Goal: Information Seeking & Learning: Learn about a topic

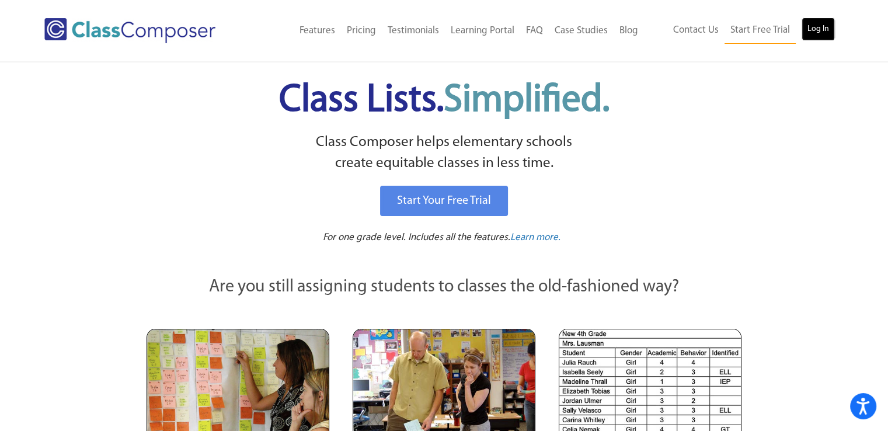
click at [813, 29] on link "Log In" at bounding box center [818, 29] width 33 height 23
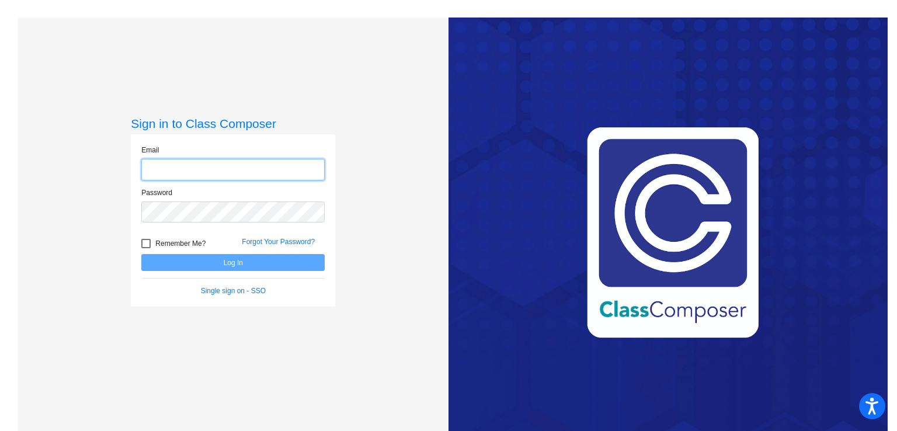
type input "[EMAIL_ADDRESS][DOMAIN_NAME]"
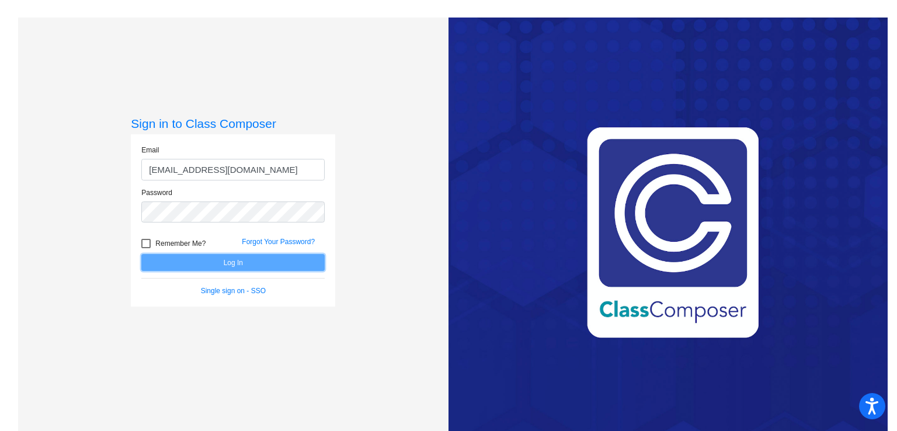
click at [238, 263] on button "Log In" at bounding box center [232, 262] width 183 height 17
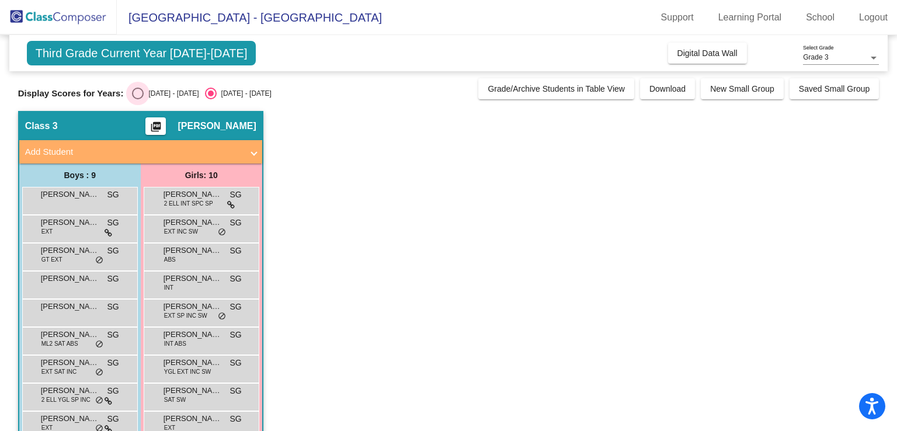
click at [138, 96] on div "Select an option" at bounding box center [138, 94] width 12 height 12
click at [138, 99] on input "[DATE] - [DATE]" at bounding box center [137, 99] width 1 height 1
radio input "true"
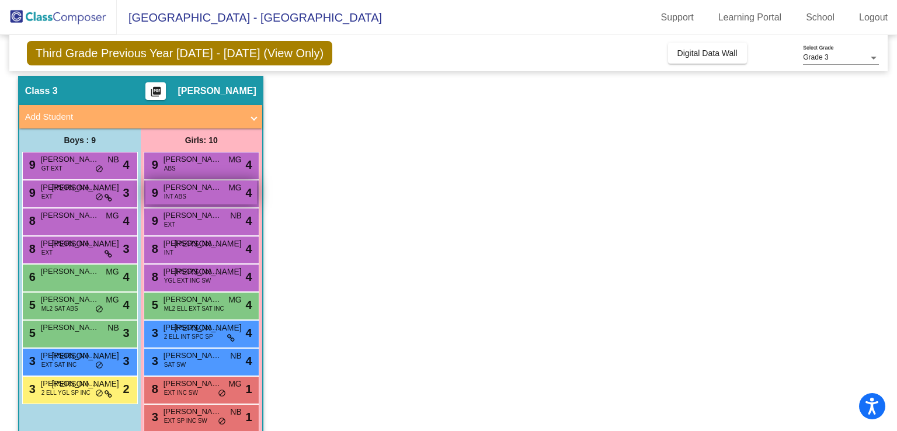
scroll to position [54, 0]
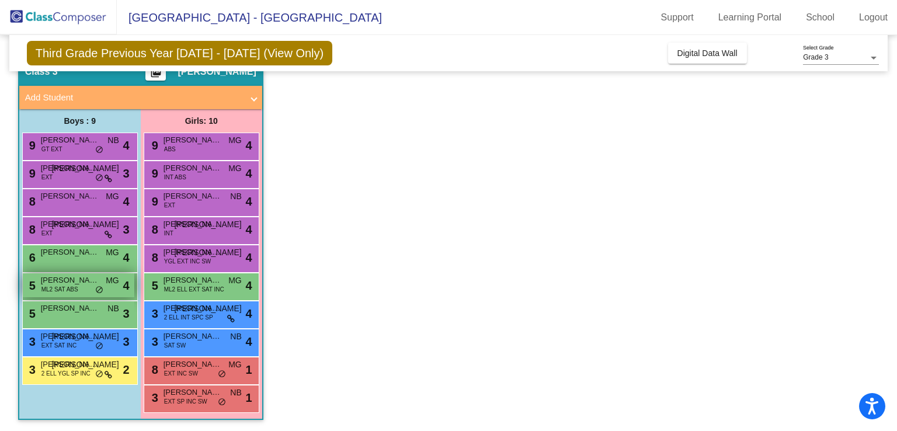
click at [76, 287] on span "ML2 SAT ABS" at bounding box center [59, 289] width 37 height 9
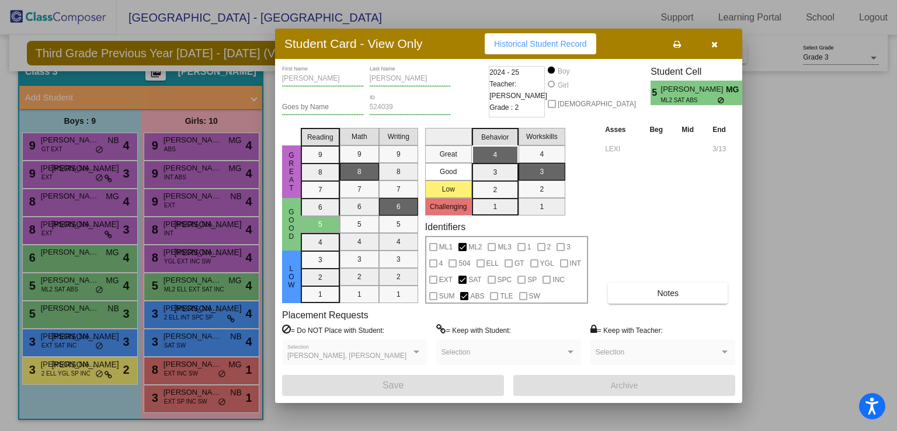
click at [222, 170] on div at bounding box center [448, 215] width 897 height 431
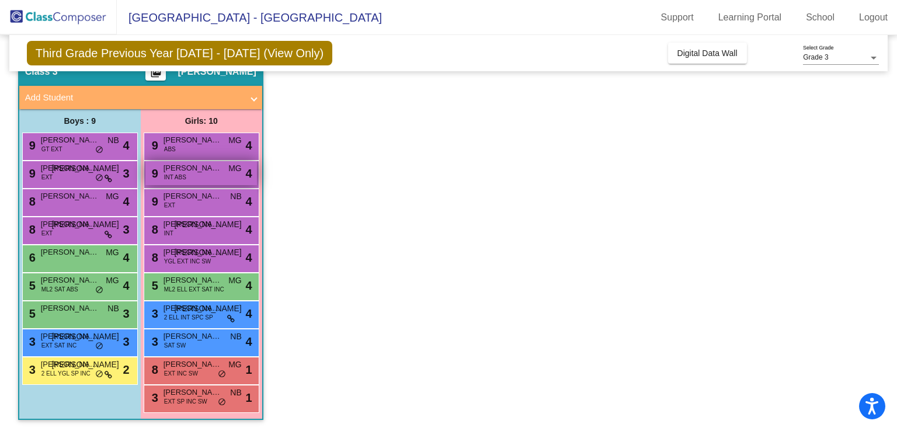
click at [202, 173] on div "9 [PERSON_NAME] INT ABS MG lock do_not_disturb_alt 4" at bounding box center [201, 173] width 112 height 24
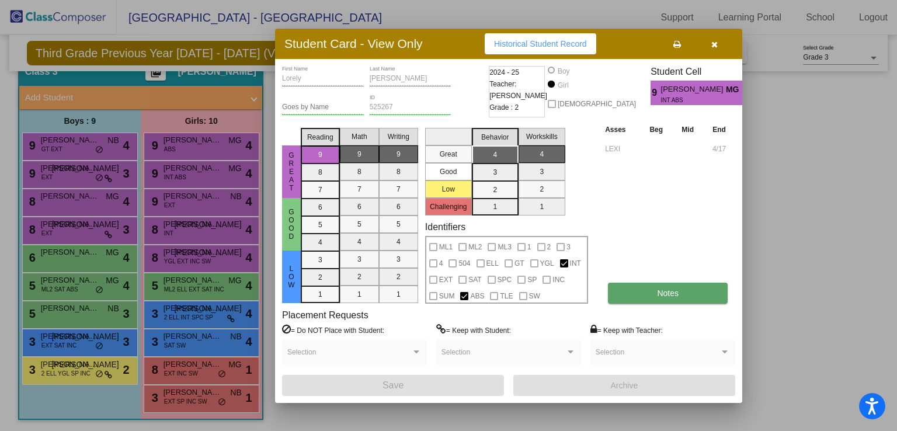
click at [644, 298] on button "Notes" at bounding box center [668, 293] width 120 height 21
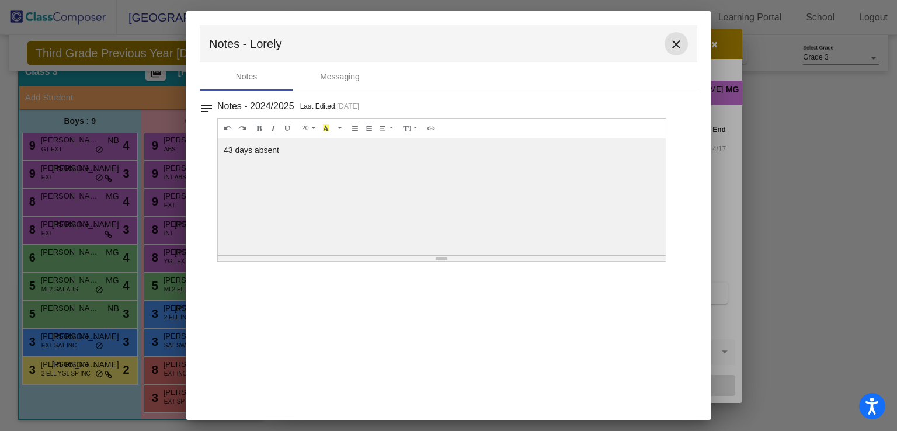
click at [677, 46] on mat-icon "close" at bounding box center [676, 44] width 14 height 14
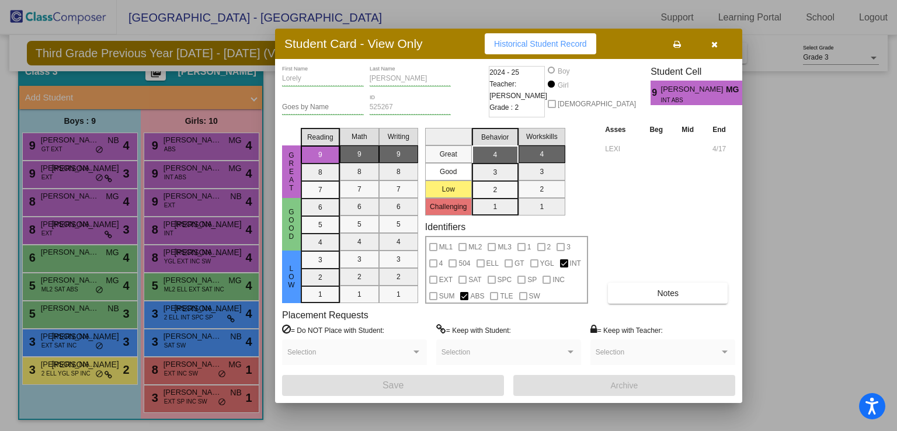
click at [208, 290] on div at bounding box center [448, 215] width 897 height 431
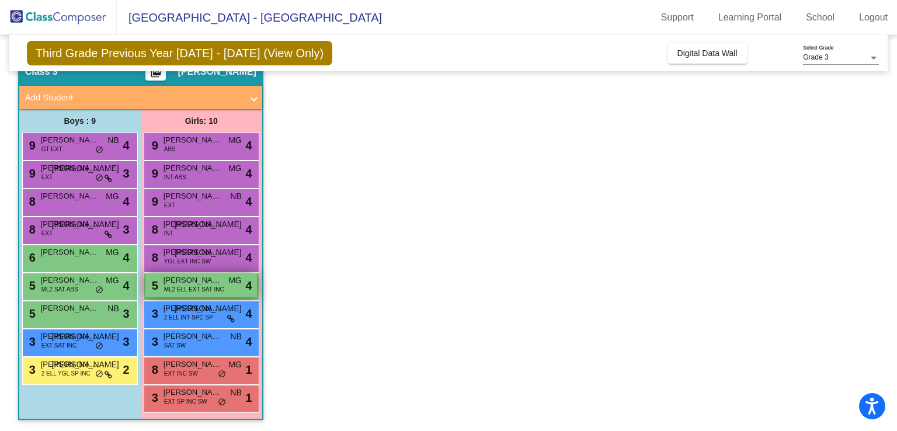
click at [208, 288] on span "ML2 ELL EXT SAT INC" at bounding box center [194, 289] width 60 height 9
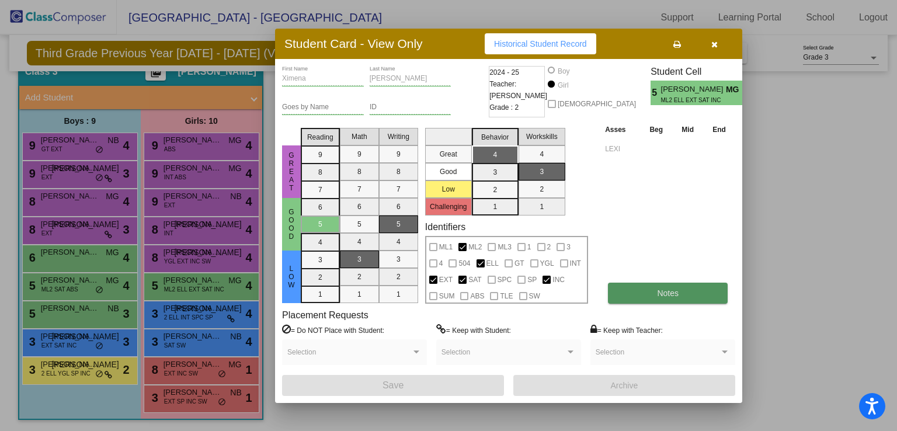
click at [636, 290] on button "Notes" at bounding box center [668, 293] width 120 height 21
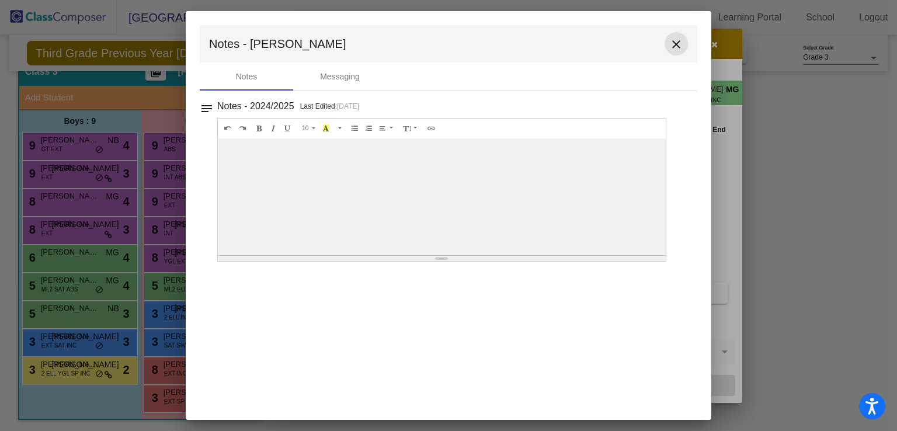
click at [675, 46] on mat-icon "close" at bounding box center [676, 44] width 14 height 14
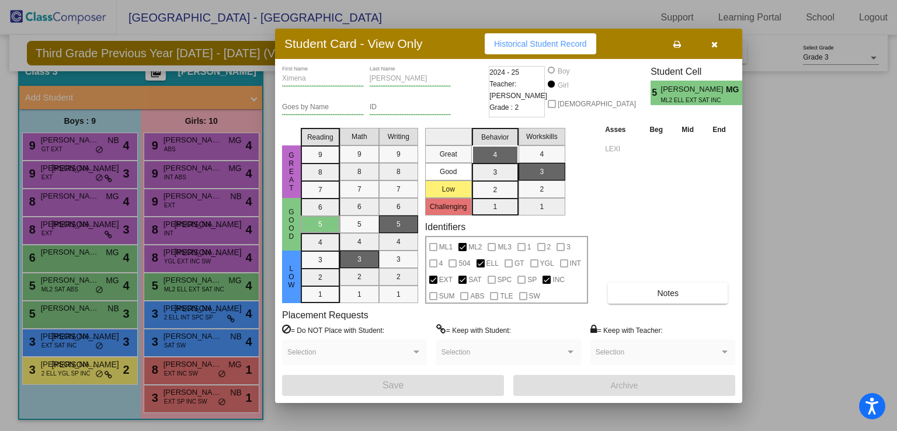
click at [205, 311] on div at bounding box center [448, 215] width 897 height 431
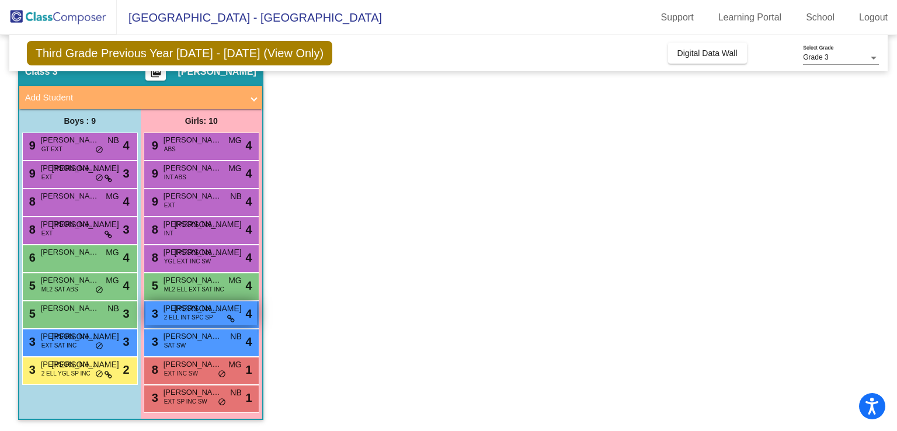
click at [200, 314] on span "2 ELL INT SPC SP" at bounding box center [188, 317] width 49 height 9
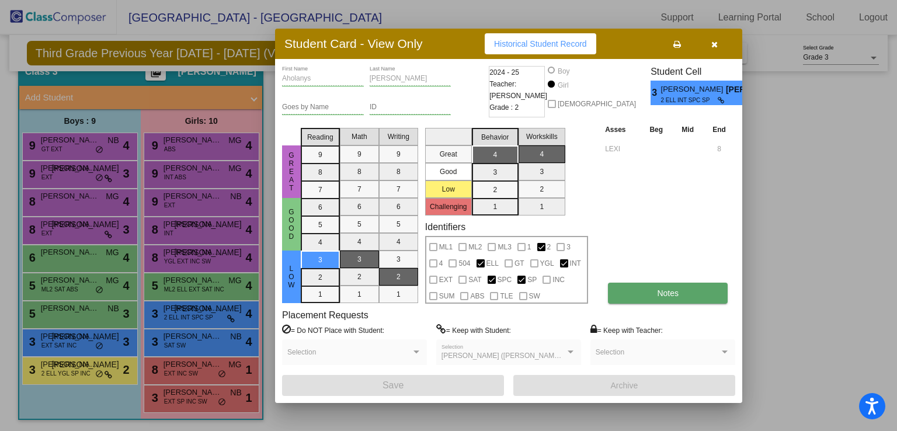
click at [666, 292] on span "Notes" at bounding box center [668, 292] width 22 height 9
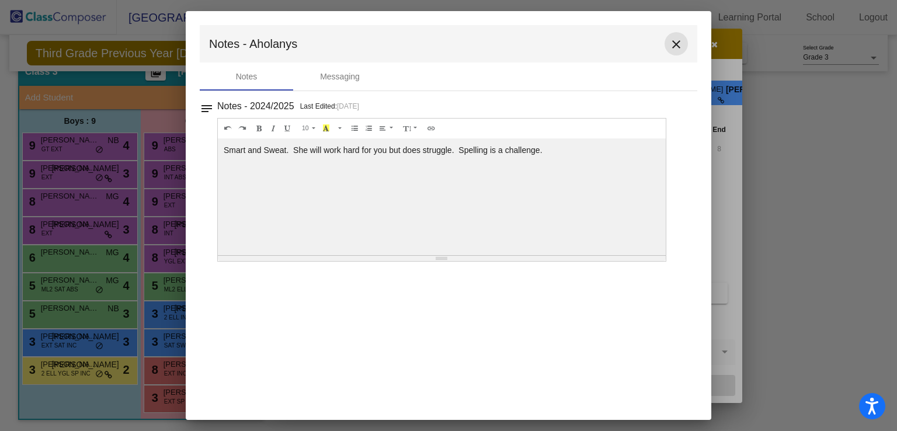
click at [677, 43] on mat-icon "close" at bounding box center [676, 44] width 14 height 14
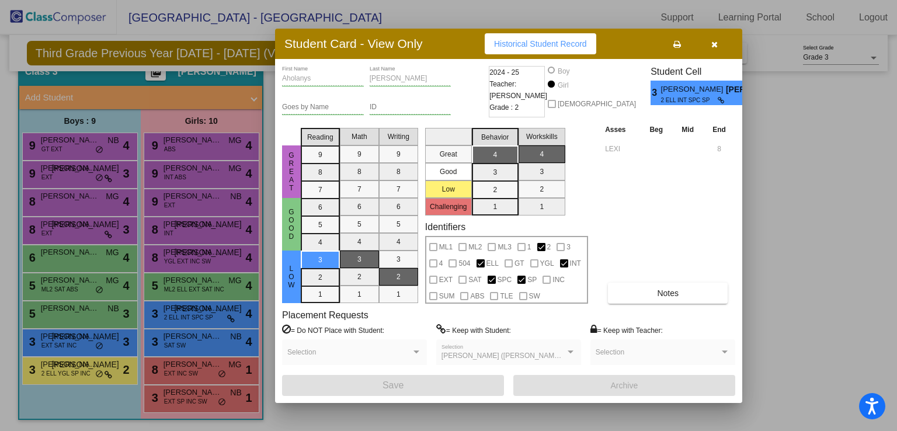
click at [207, 339] on div at bounding box center [448, 215] width 897 height 431
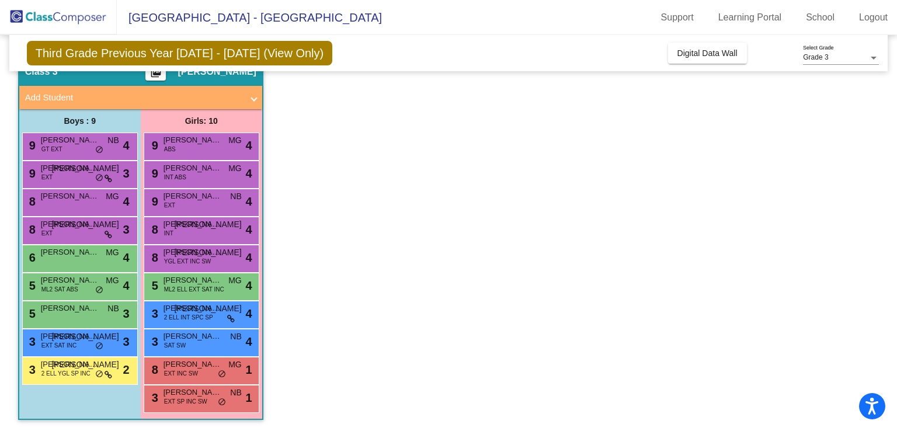
click at [207, 339] on span "[PERSON_NAME]" at bounding box center [192, 336] width 58 height 12
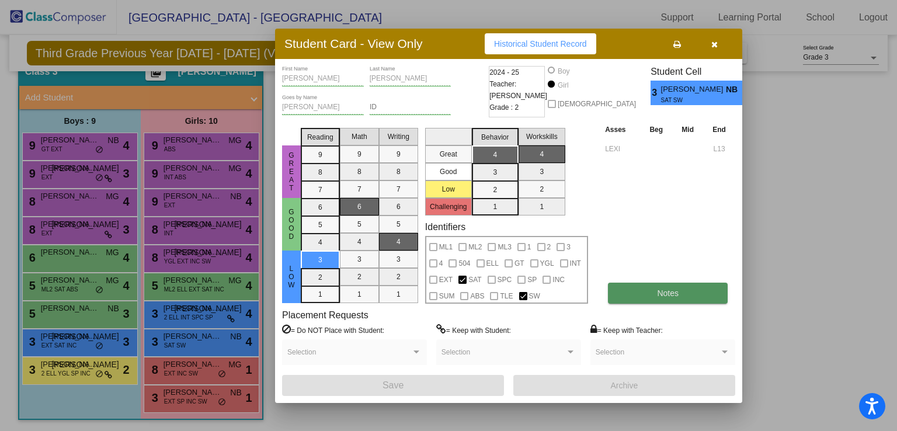
click at [669, 290] on span "Notes" at bounding box center [668, 292] width 22 height 9
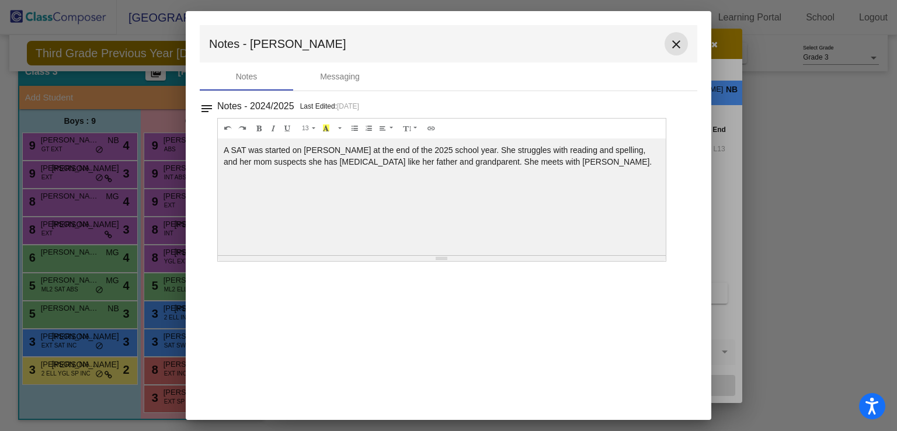
click at [677, 43] on mat-icon "close" at bounding box center [676, 44] width 14 height 14
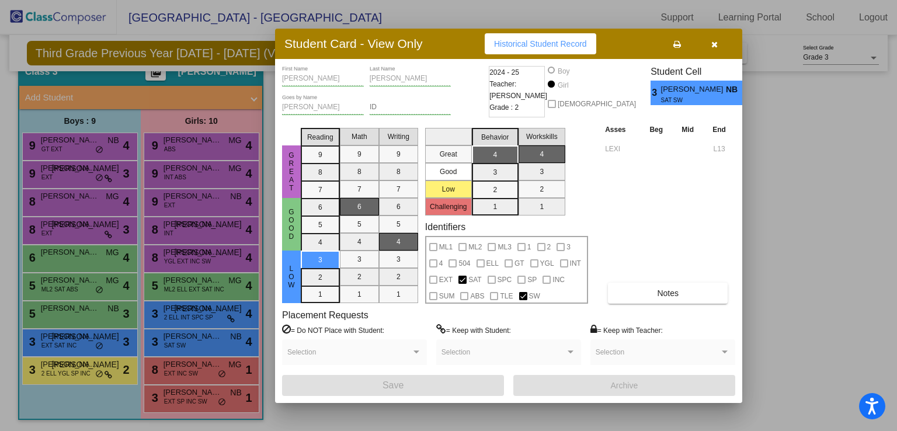
click at [209, 369] on div at bounding box center [448, 215] width 897 height 431
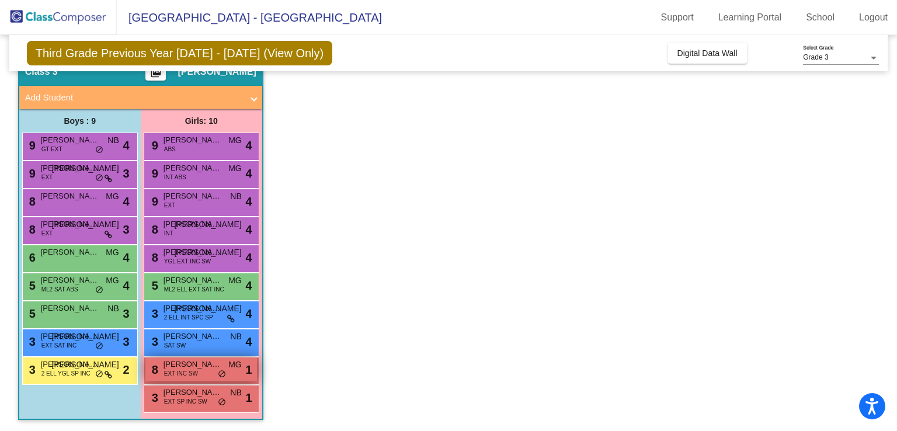
click at [202, 368] on span "[PERSON_NAME]" at bounding box center [192, 365] width 58 height 12
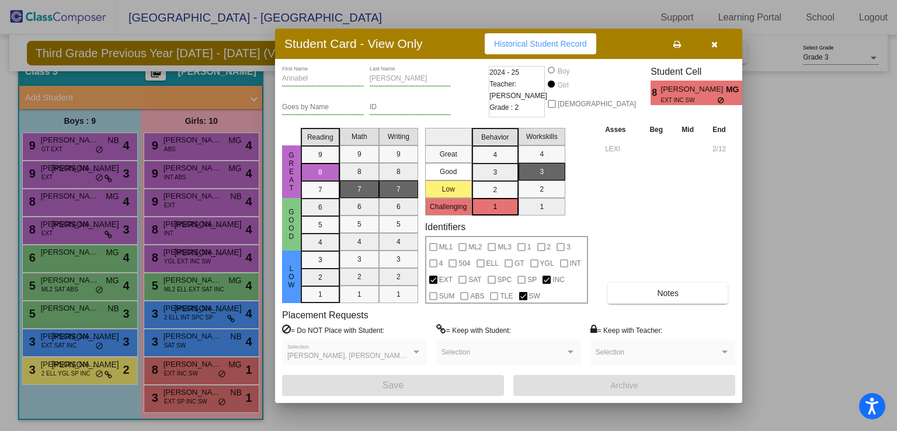
click at [189, 399] on div at bounding box center [448, 215] width 897 height 431
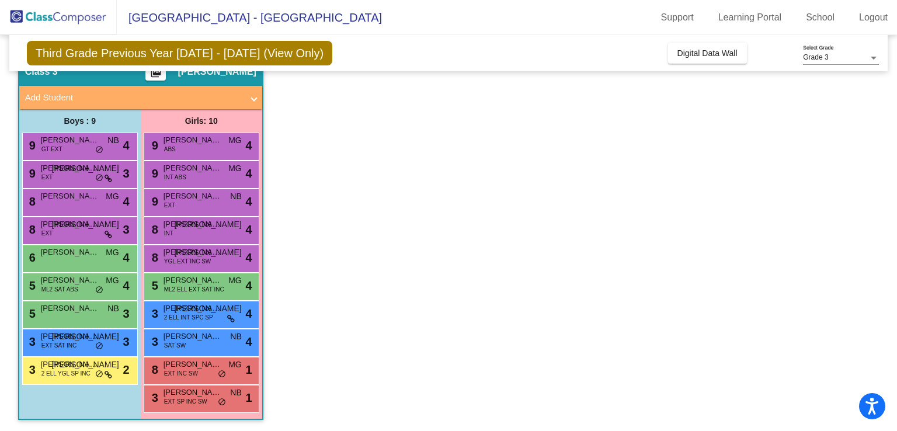
click at [189, 399] on span "EXT SP INC SW" at bounding box center [185, 401] width 43 height 9
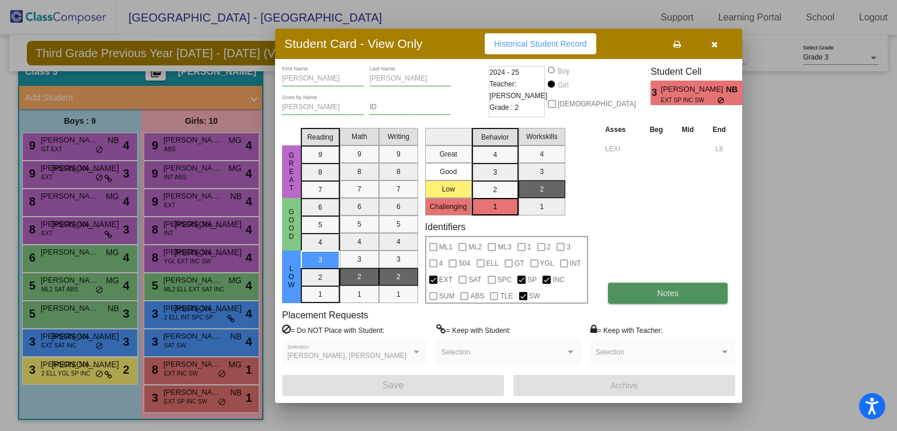
click at [659, 288] on span "Notes" at bounding box center [668, 292] width 22 height 9
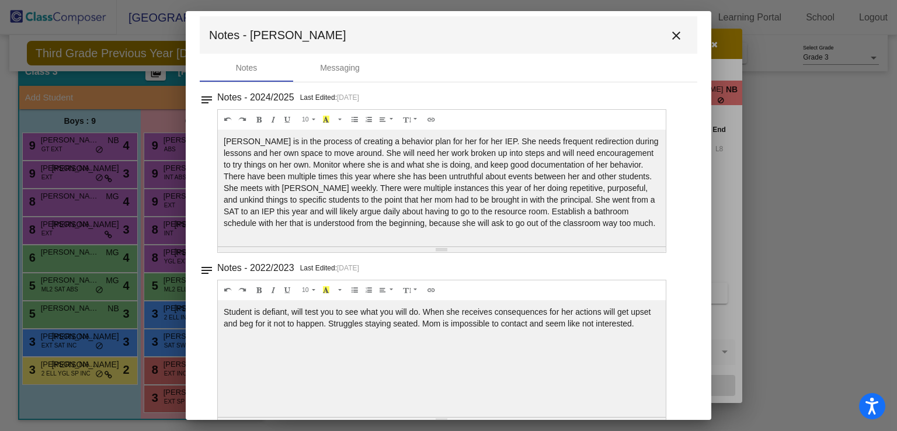
scroll to position [0, 0]
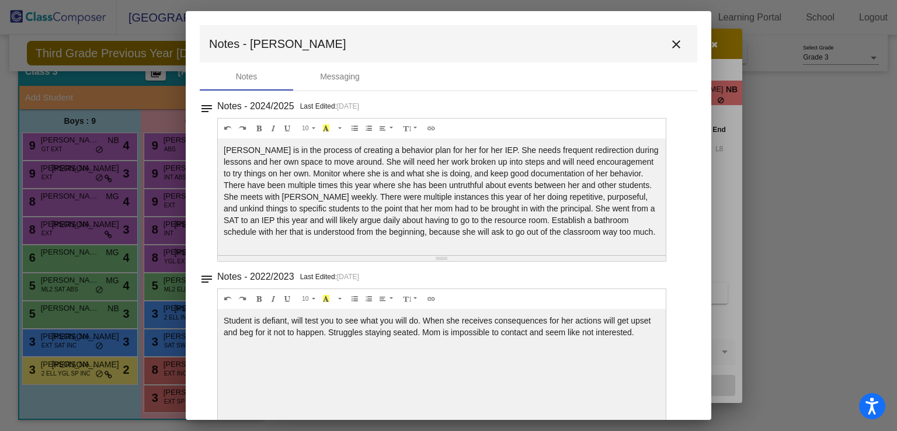
click at [673, 43] on mat-icon "close" at bounding box center [676, 44] width 14 height 14
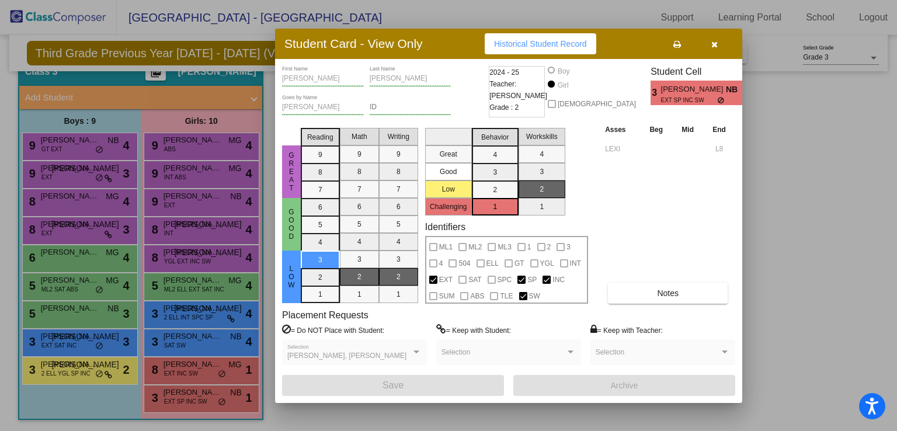
click at [64, 373] on div at bounding box center [448, 215] width 897 height 431
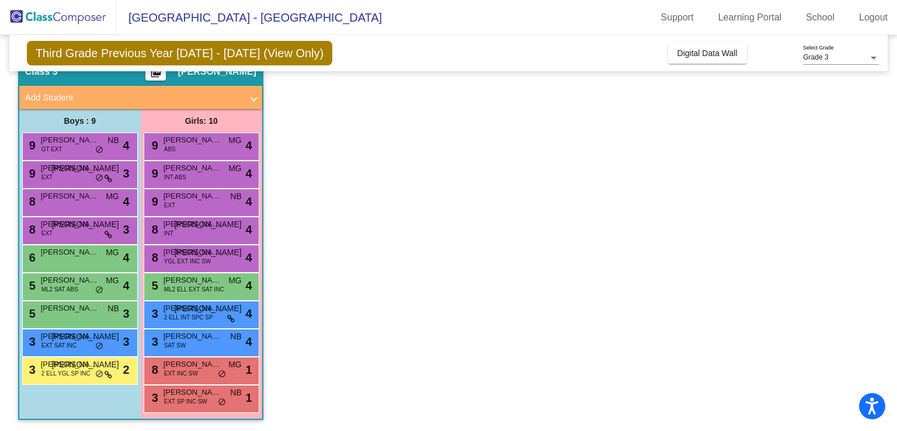
click at [64, 373] on span "2 ELL YGL SP INC" at bounding box center [65, 373] width 49 height 9
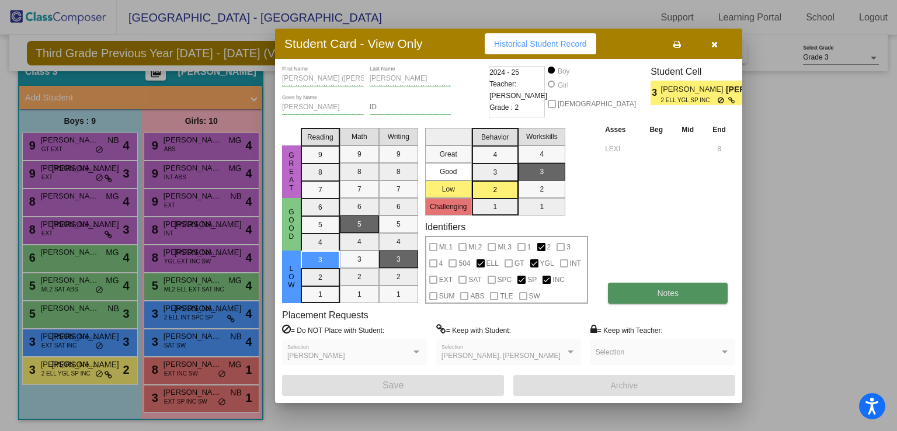
click at [645, 293] on button "Notes" at bounding box center [668, 293] width 120 height 21
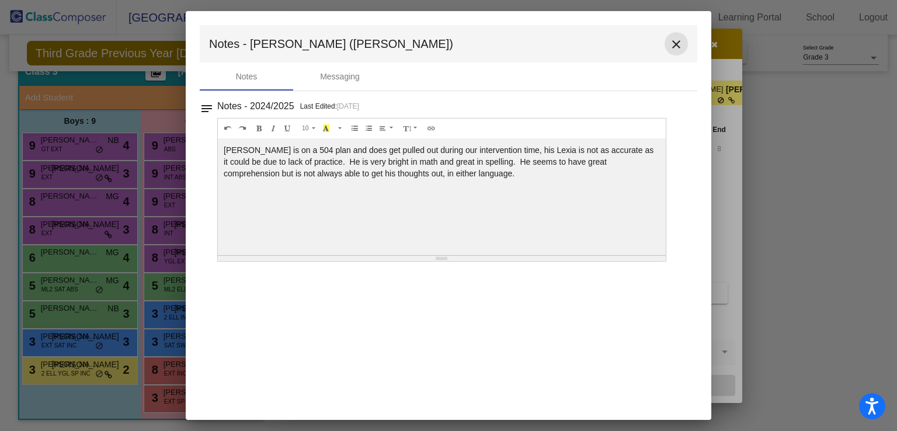
click at [677, 43] on mat-icon "close" at bounding box center [676, 44] width 14 height 14
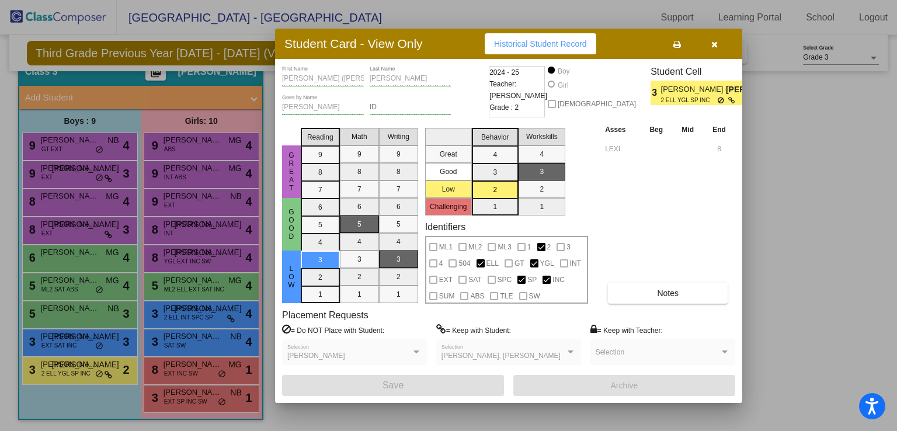
click at [72, 346] on div at bounding box center [448, 215] width 897 height 431
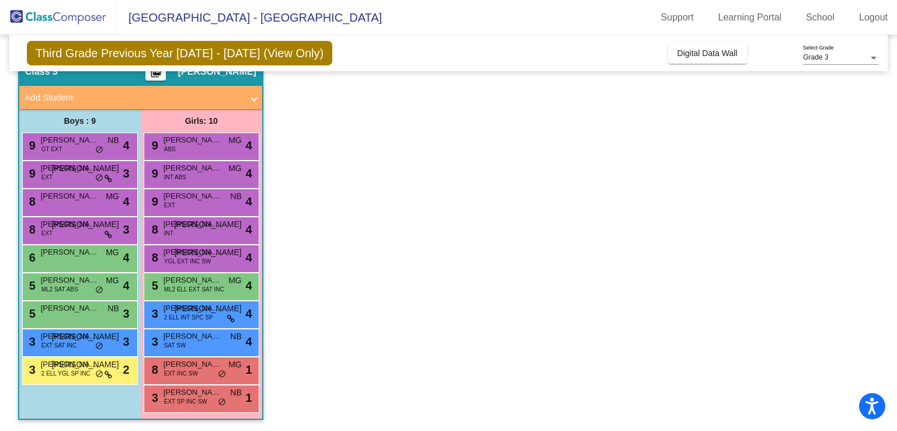
click at [72, 346] on span "EXT SAT INC" at bounding box center [59, 345] width 36 height 9
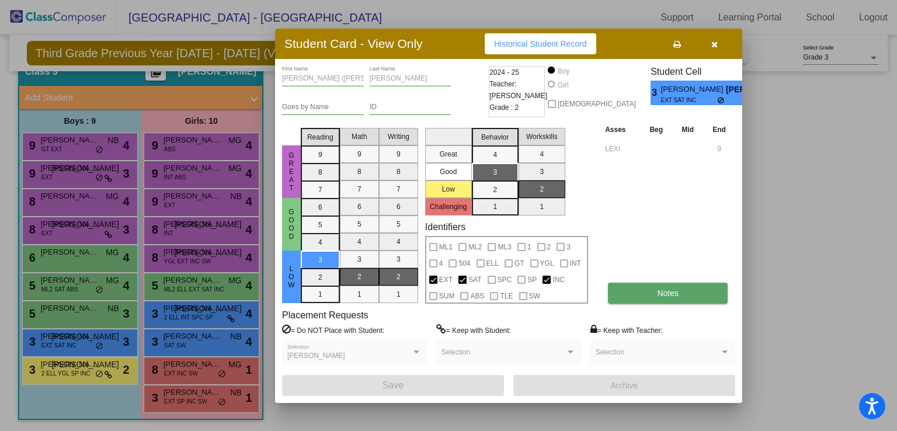
click at [635, 295] on button "Notes" at bounding box center [668, 293] width 120 height 21
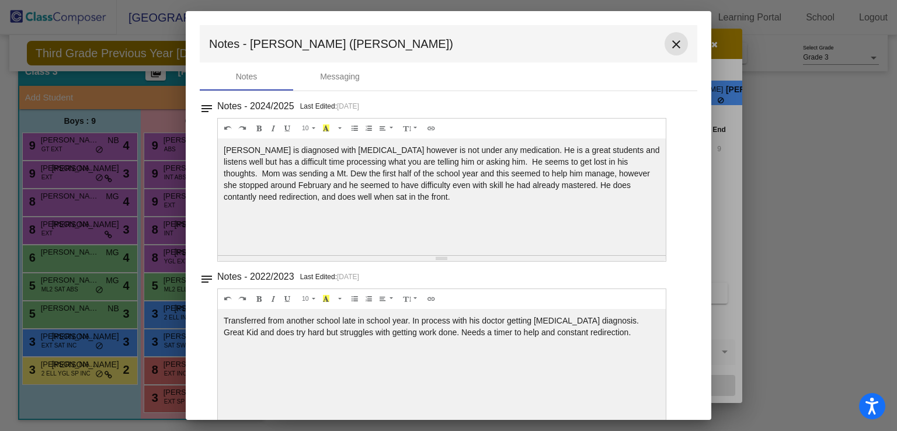
click at [669, 44] on mat-icon "close" at bounding box center [676, 44] width 14 height 14
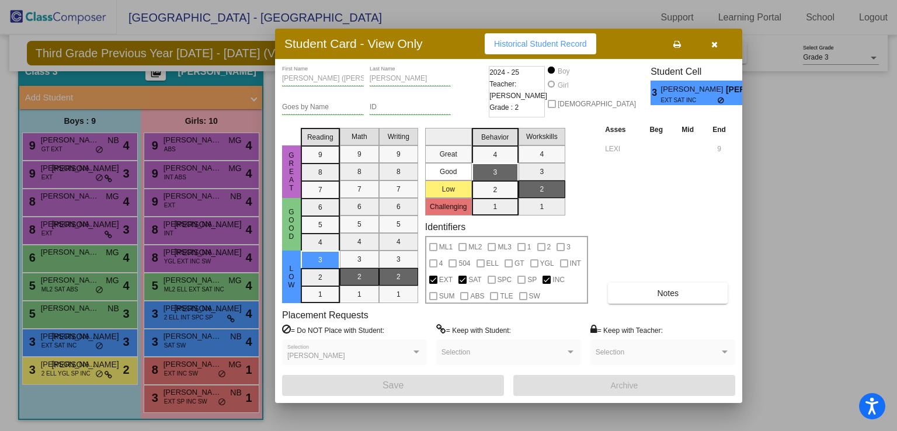
click at [72, 314] on div at bounding box center [448, 215] width 897 height 431
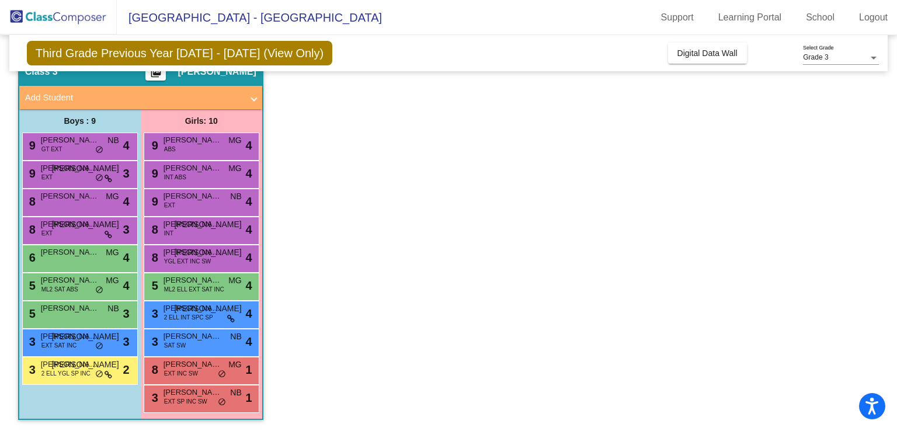
click at [72, 314] on div "5 [PERSON_NAME] [PERSON_NAME] lock do_not_disturb_alt 3" at bounding box center [79, 313] width 112 height 24
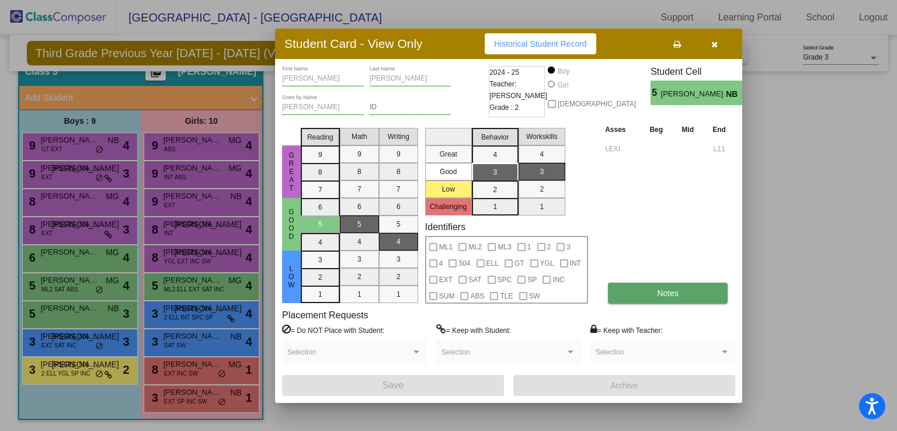
click at [667, 294] on span "Notes" at bounding box center [668, 292] width 22 height 9
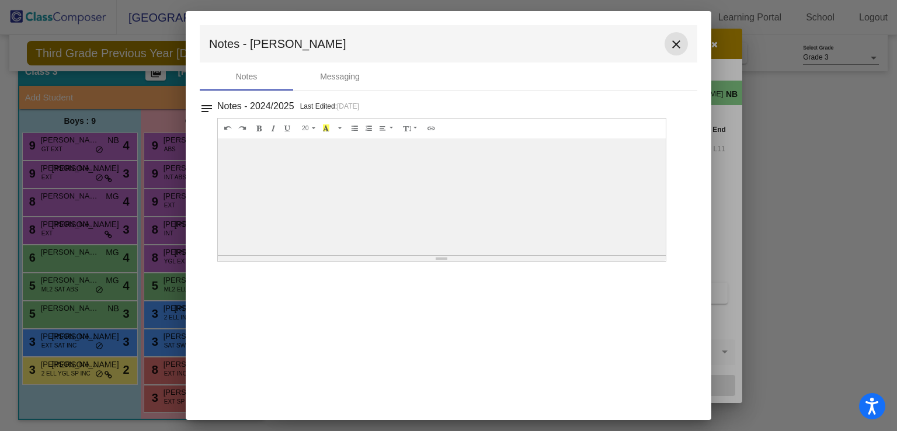
click at [677, 43] on mat-icon "close" at bounding box center [676, 44] width 14 height 14
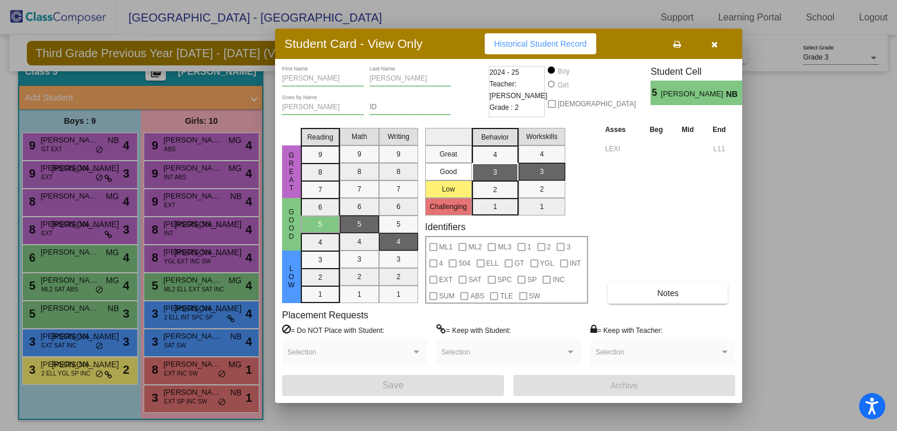
click at [76, 287] on div at bounding box center [448, 215] width 897 height 431
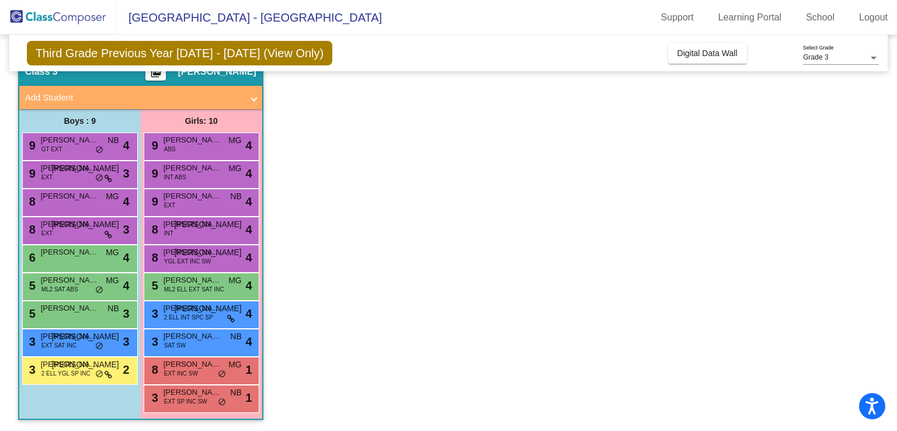
click at [76, 287] on span "ML2 SAT ABS" at bounding box center [59, 289] width 37 height 9
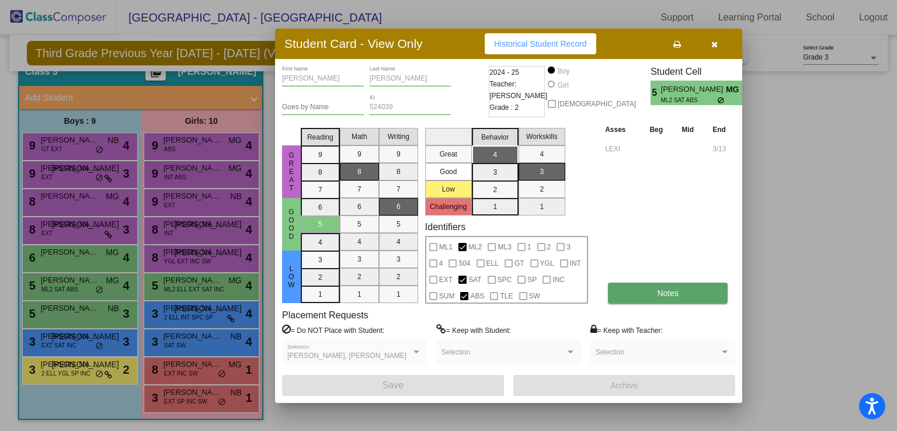
click at [670, 293] on span "Notes" at bounding box center [668, 292] width 22 height 9
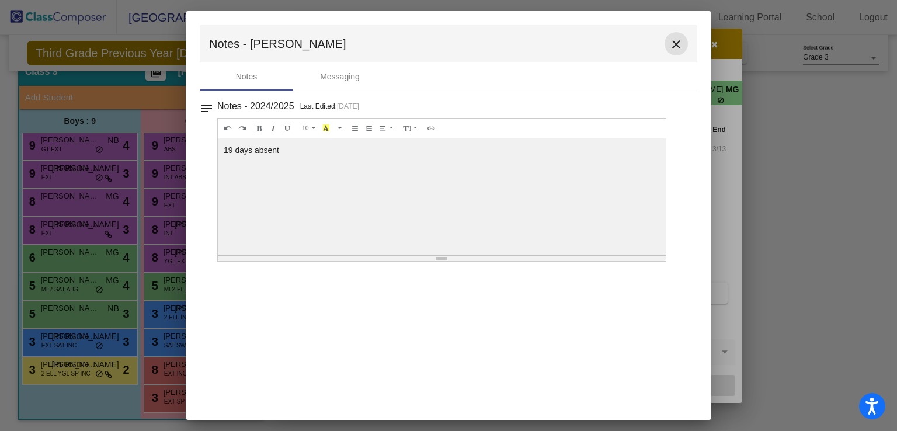
click at [676, 44] on mat-icon "close" at bounding box center [676, 44] width 14 height 14
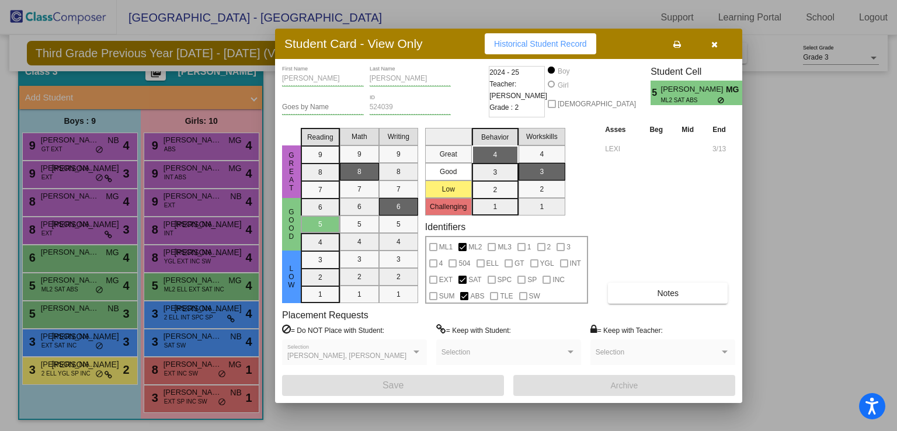
click at [61, 259] on div at bounding box center [448, 215] width 897 height 431
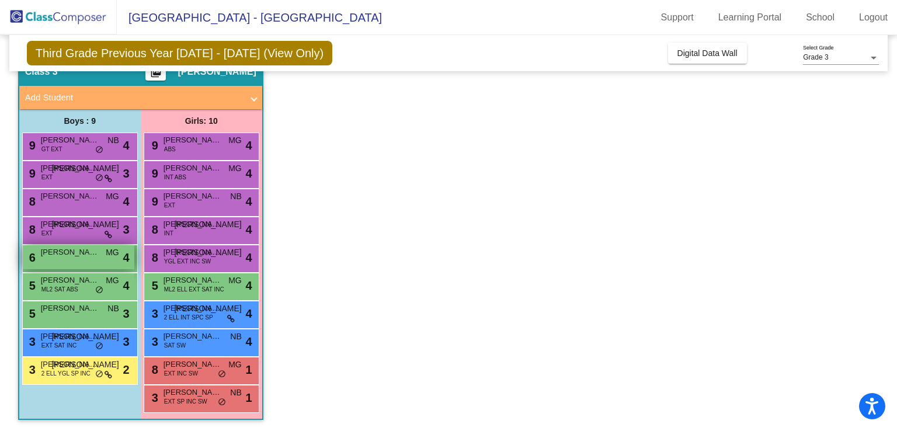
click at [58, 259] on div "6 [PERSON_NAME] MG lock do_not_disturb_alt 4" at bounding box center [79, 257] width 112 height 24
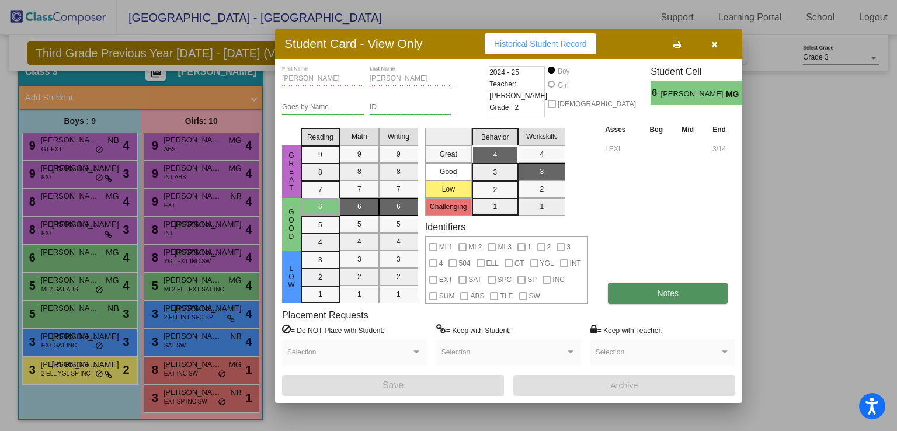
click at [635, 296] on button "Notes" at bounding box center [668, 293] width 120 height 21
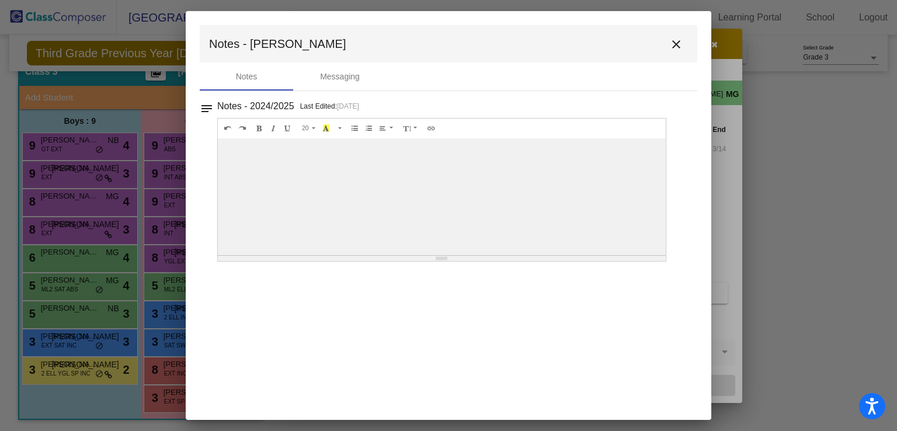
click at [671, 43] on mat-icon "close" at bounding box center [676, 44] width 14 height 14
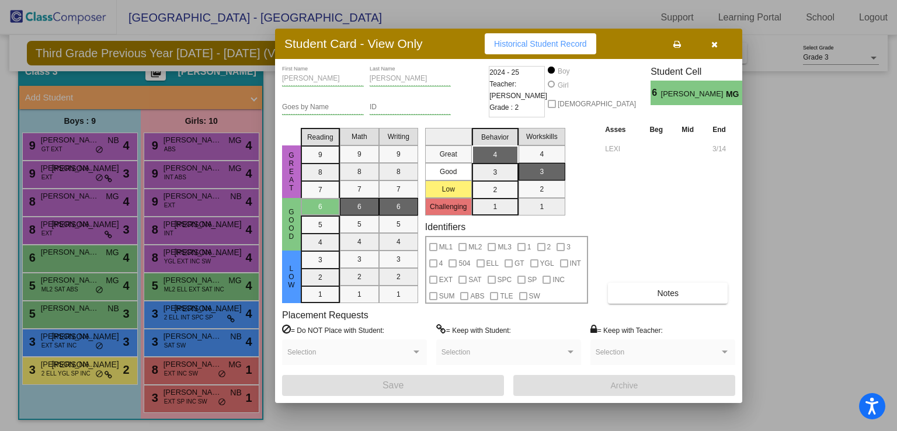
click at [81, 232] on div at bounding box center [448, 215] width 897 height 431
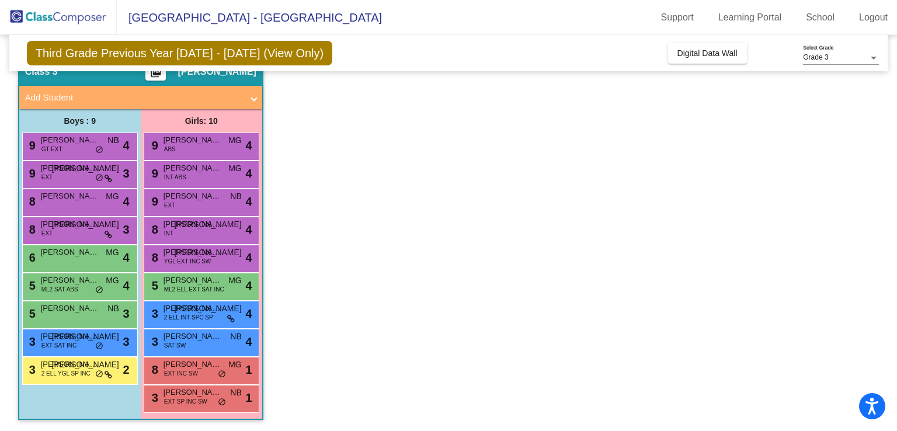
click at [81, 232] on div "8 [PERSON_NAME] EXT JA lock do_not_disturb_alt 3" at bounding box center [79, 229] width 112 height 24
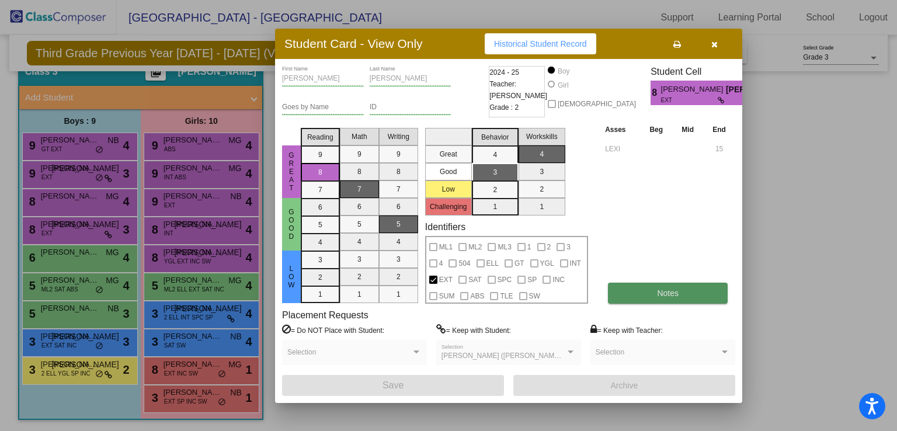
click at [680, 291] on button "Notes" at bounding box center [668, 293] width 120 height 21
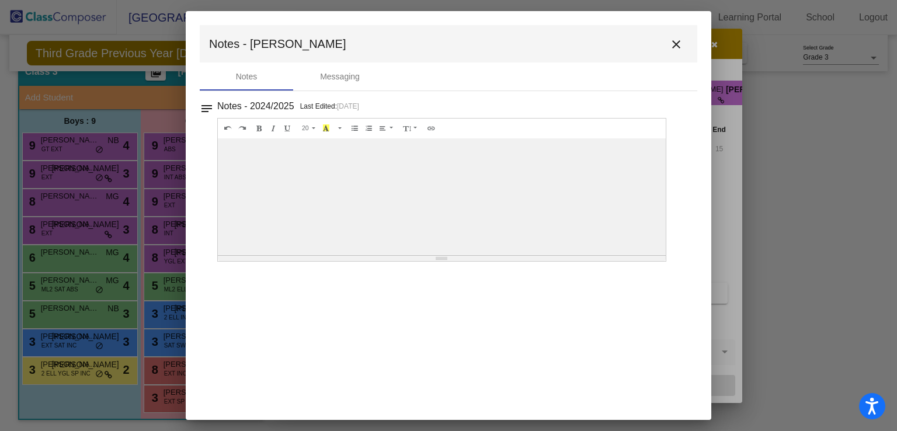
click at [677, 43] on mat-icon "close" at bounding box center [676, 44] width 14 height 14
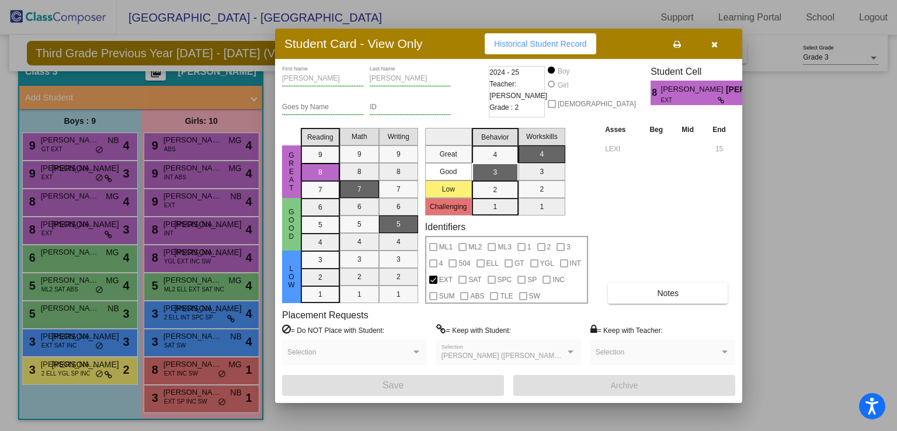
click at [79, 203] on div at bounding box center [448, 215] width 897 height 431
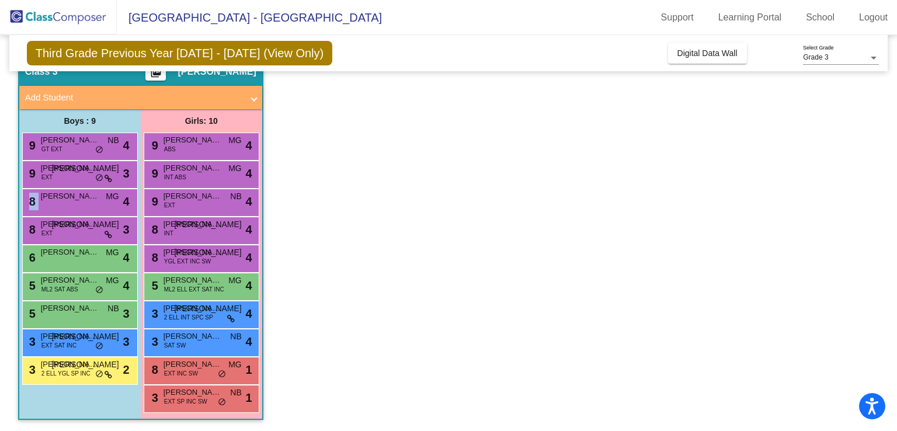
click at [79, 203] on div "8 [PERSON_NAME] MG lock do_not_disturb_alt 4" at bounding box center [79, 201] width 112 height 24
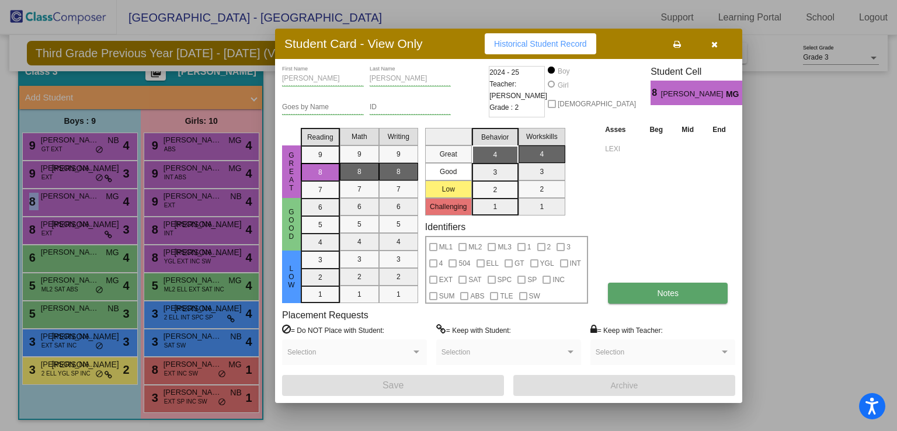
click at [662, 296] on span "Notes" at bounding box center [668, 292] width 22 height 9
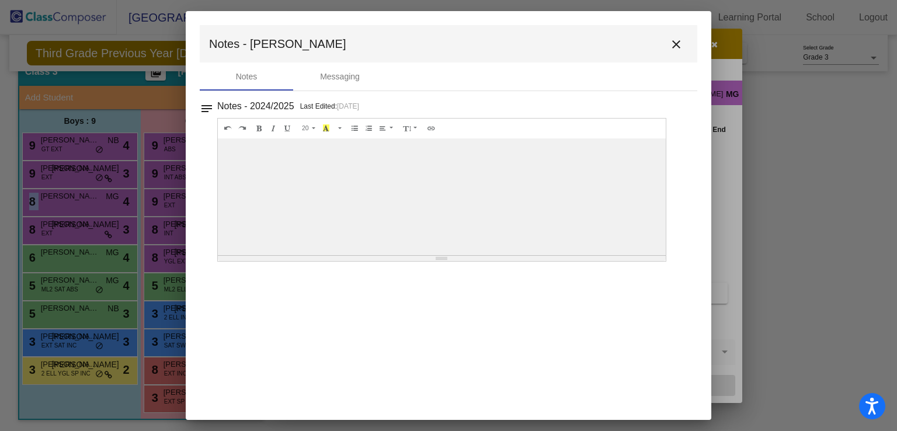
click at [676, 44] on mat-icon "close" at bounding box center [676, 44] width 14 height 14
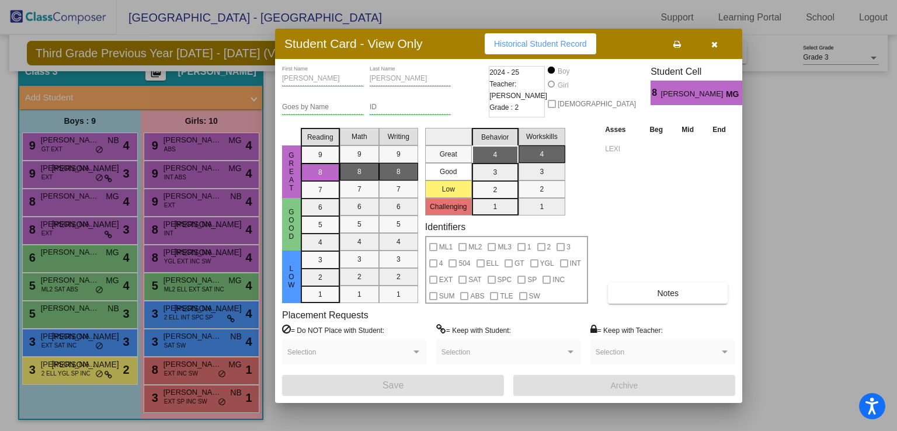
click at [74, 174] on div at bounding box center [448, 215] width 897 height 431
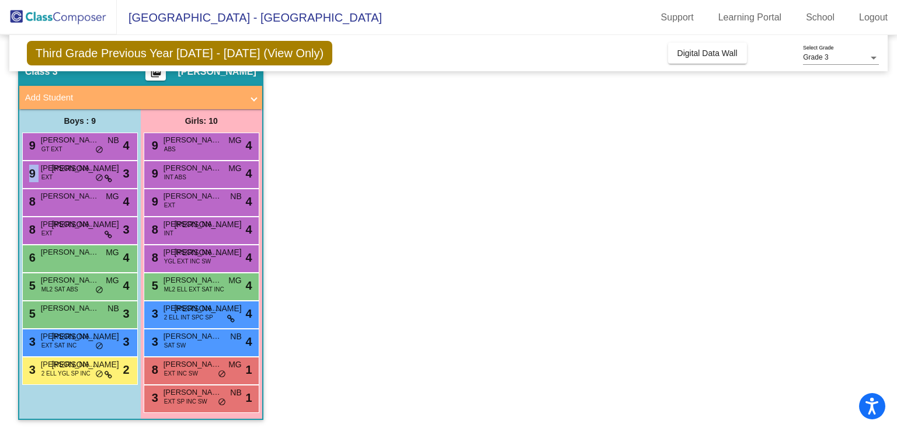
click at [74, 174] on div "9 [PERSON_NAME] EXT JA lock do_not_disturb_alt 3" at bounding box center [79, 173] width 112 height 24
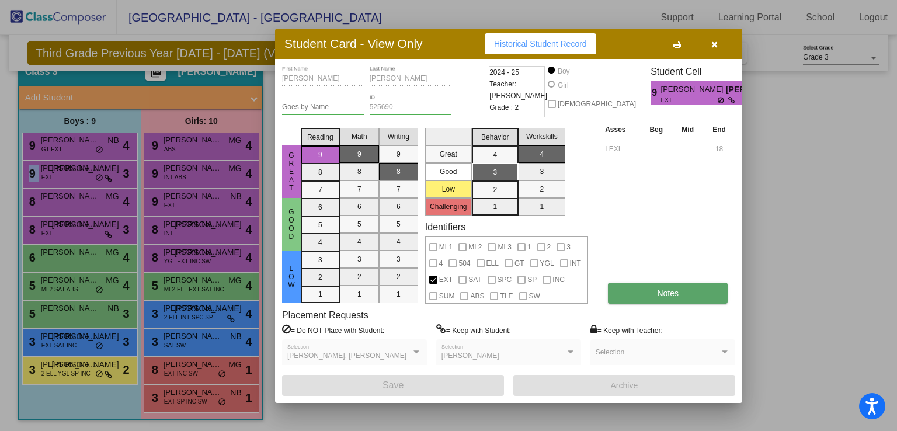
click at [674, 295] on span "Notes" at bounding box center [668, 292] width 22 height 9
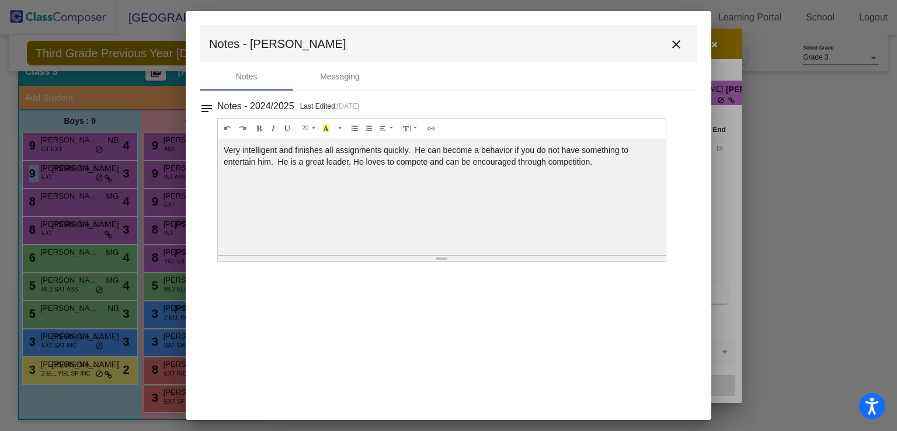
click at [677, 41] on mat-icon "close" at bounding box center [676, 44] width 14 height 14
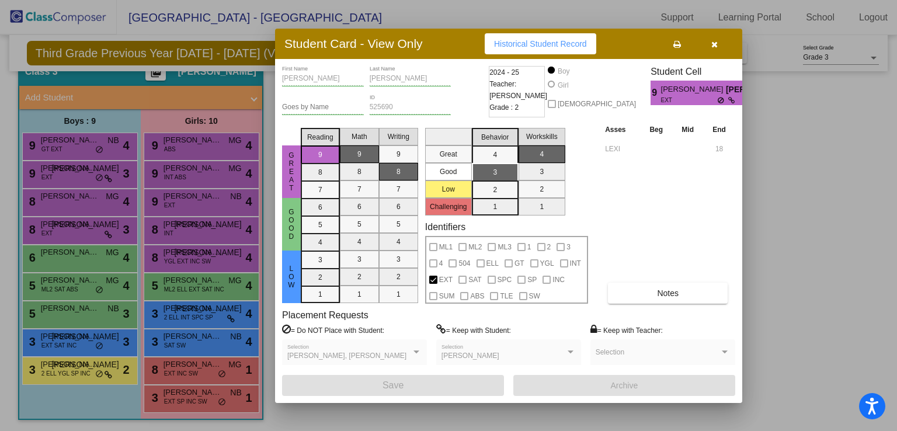
click at [63, 143] on div at bounding box center [448, 215] width 897 height 431
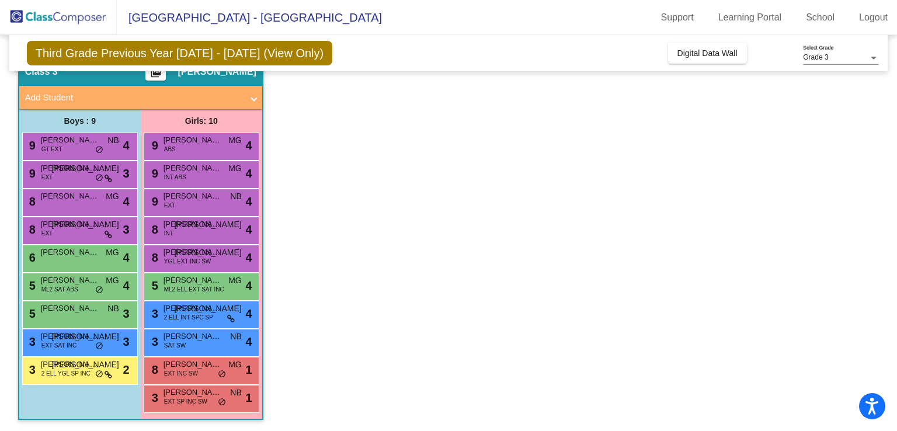
click at [63, 143] on span "[PERSON_NAME]" at bounding box center [70, 140] width 58 height 12
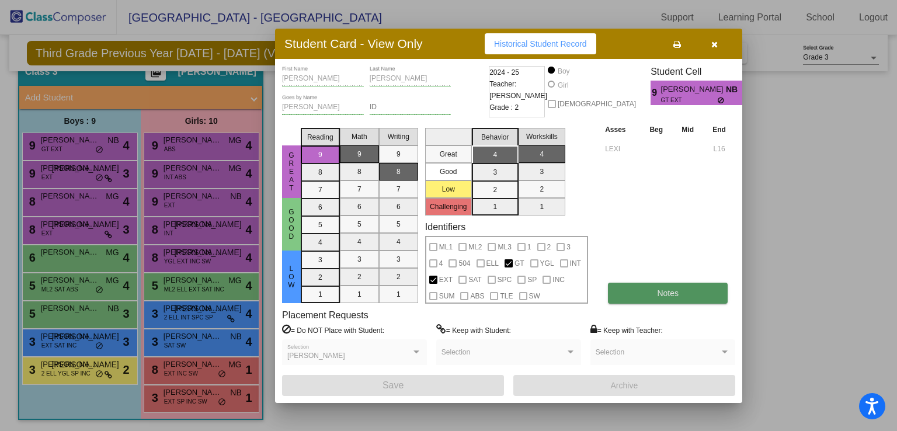
click at [641, 288] on button "Notes" at bounding box center [668, 293] width 120 height 21
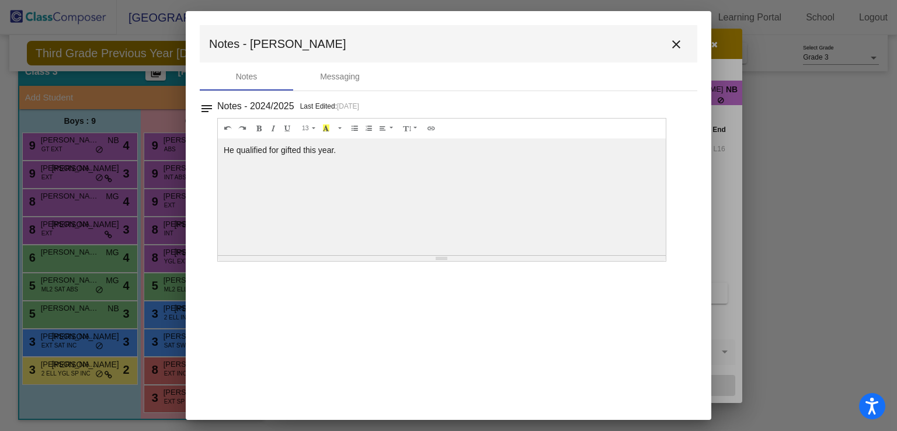
click at [673, 43] on mat-icon "close" at bounding box center [676, 44] width 14 height 14
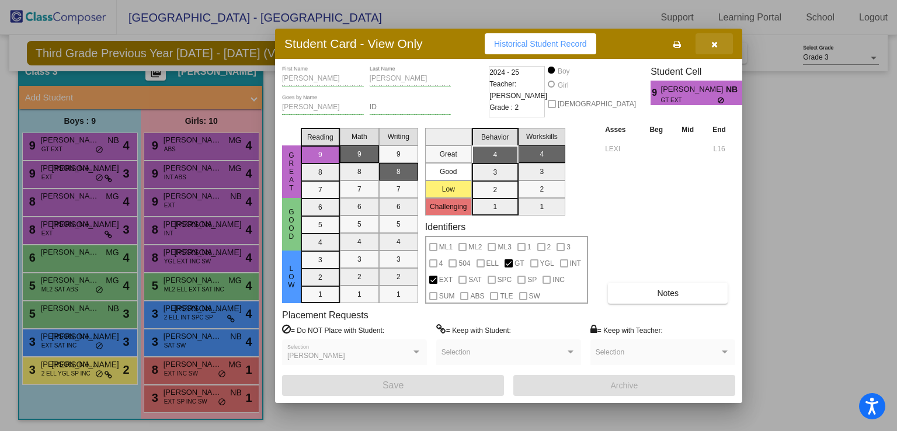
click at [715, 45] on icon "button" at bounding box center [714, 44] width 6 height 8
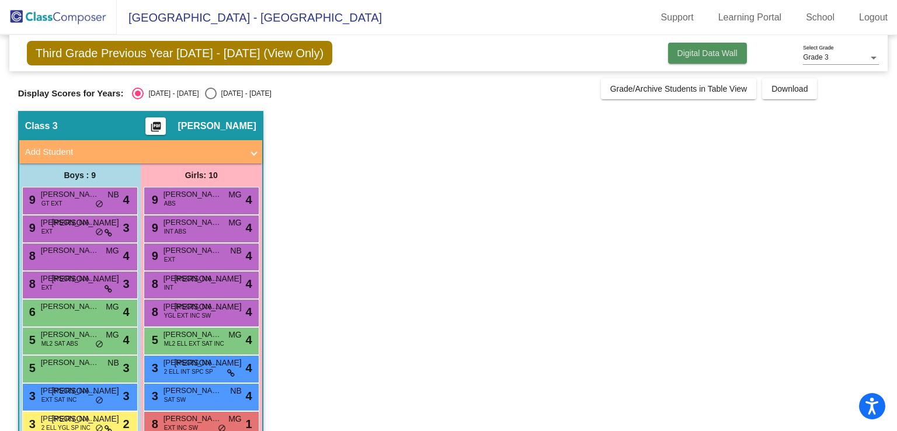
click at [694, 53] on span "Digital Data Wall" at bounding box center [707, 52] width 60 height 9
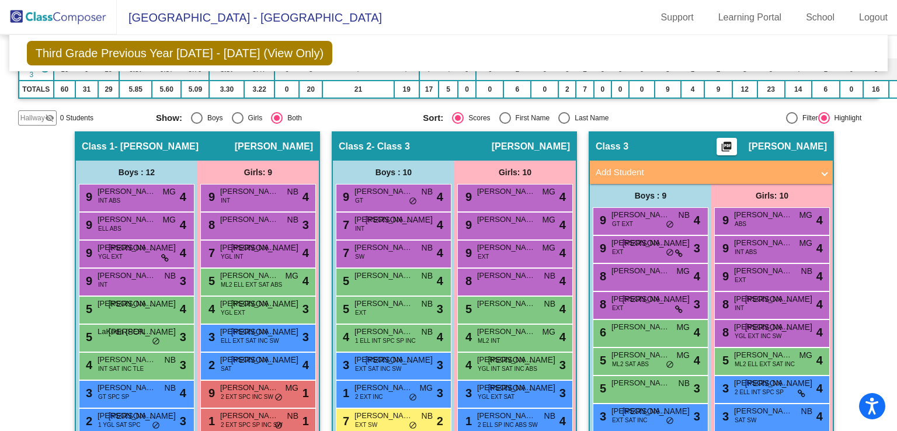
scroll to position [175, 0]
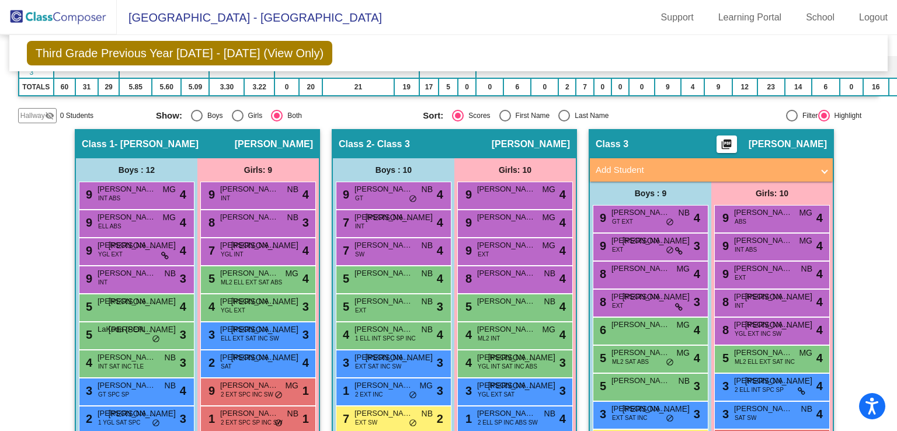
click at [822, 168] on span at bounding box center [824, 169] width 5 height 13
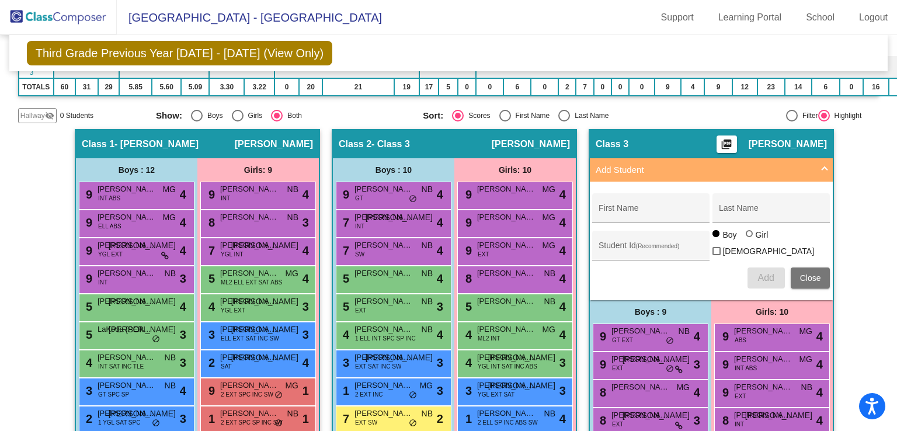
click at [849, 157] on div "Hallway - Hallway Class picture_as_pdf Add Student First Name Last Name Student…" at bounding box center [448, 375] width 861 height 493
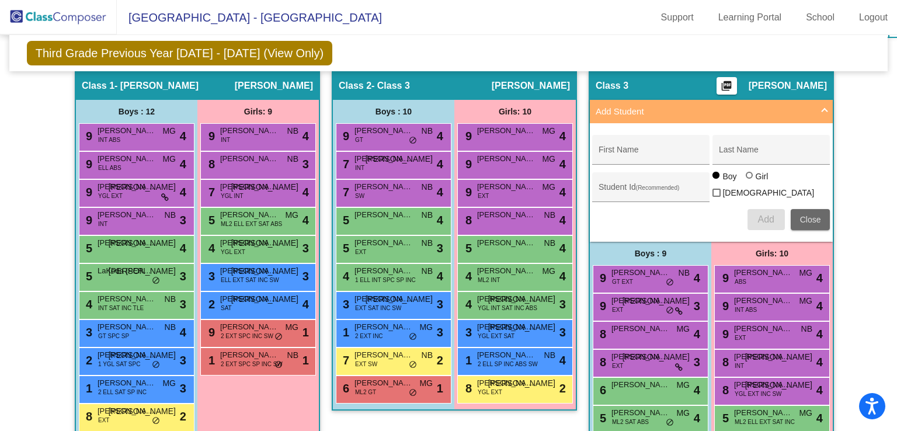
click at [810, 215] on span "Close" at bounding box center [810, 219] width 21 height 9
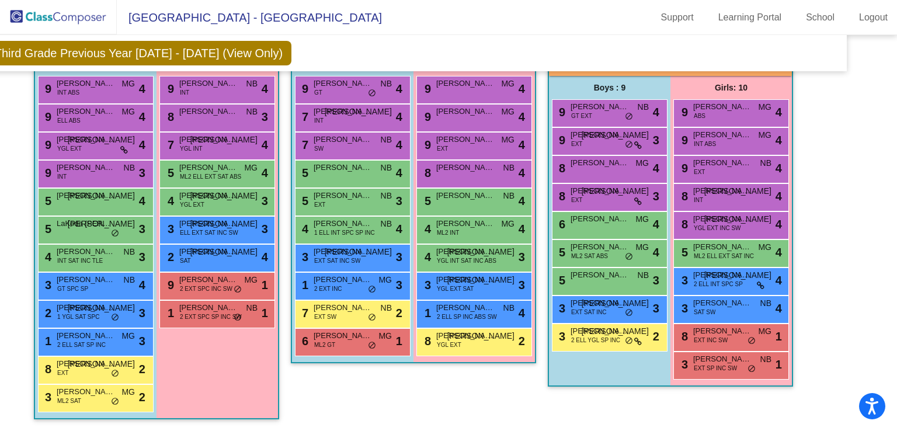
scroll to position [0, 41]
